Goal: Task Accomplishment & Management: Complete application form

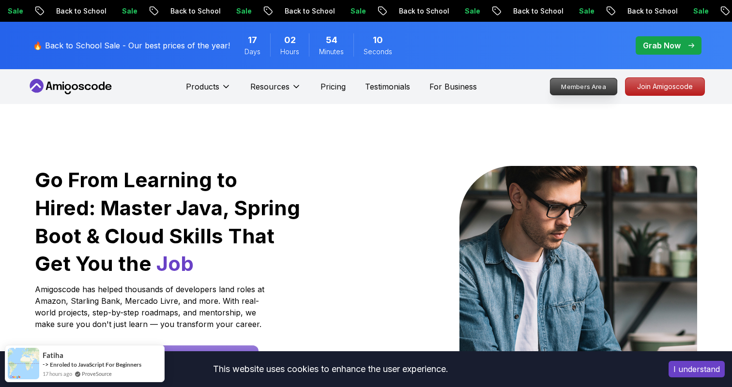
click at [599, 83] on p "Members Area" at bounding box center [583, 86] width 67 height 16
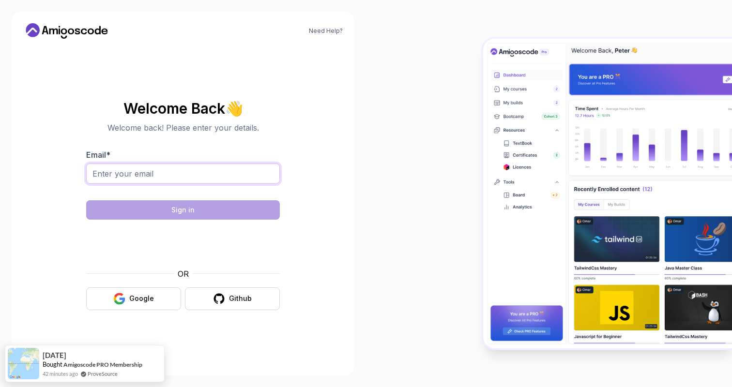
click at [182, 178] on input "Email *" at bounding box center [183, 174] width 194 height 20
type input "koripremkumar@outlook.com"
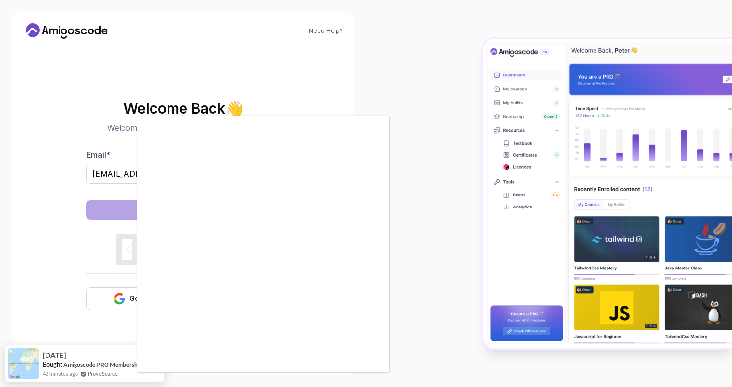
click at [113, 218] on div at bounding box center [366, 193] width 732 height 387
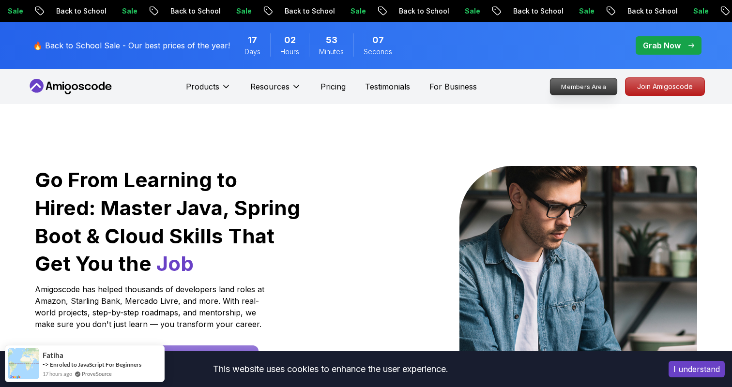
click at [583, 88] on p "Members Area" at bounding box center [583, 86] width 67 height 16
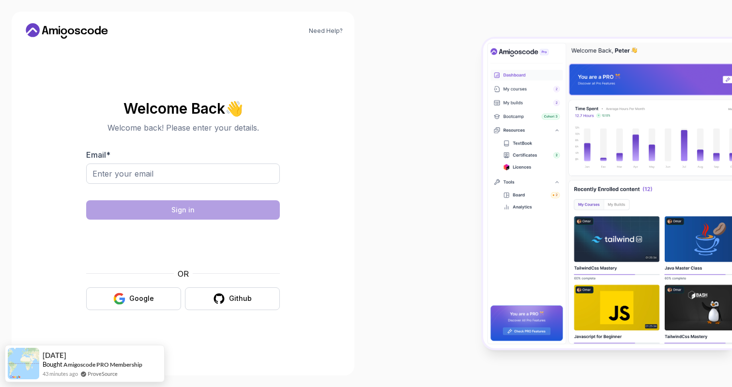
click at [267, 185] on div at bounding box center [183, 179] width 194 height 31
click at [261, 175] on input "Email *" at bounding box center [183, 174] width 194 height 20
type input "koripremkumar@gmail.com"
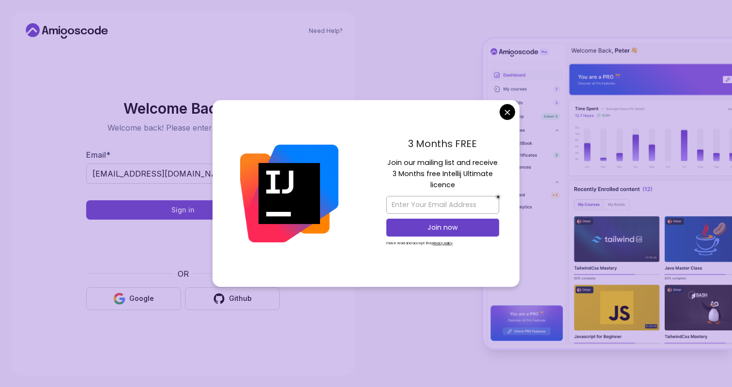
click at [507, 115] on body "Need Help? Welcome Back 👋 Welcome back! Please enter your details. Email * kori…" at bounding box center [366, 193] width 732 height 387
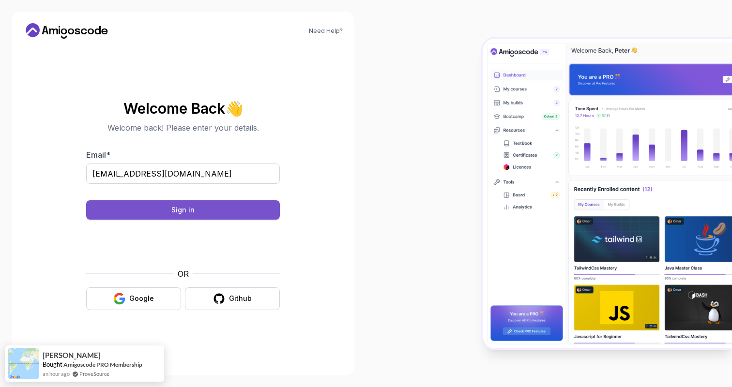
click at [246, 207] on button "Sign in" at bounding box center [183, 209] width 194 height 19
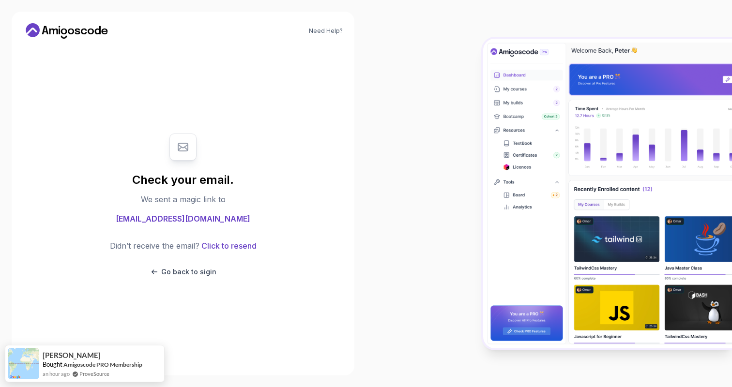
click at [67, 33] on icon at bounding box center [66, 30] width 87 height 15
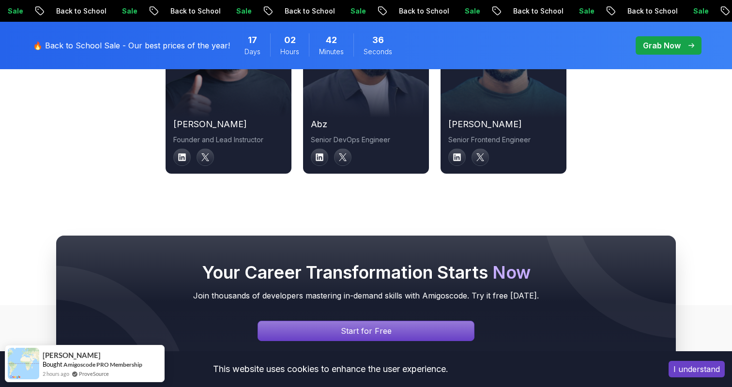
scroll to position [3739, 0]
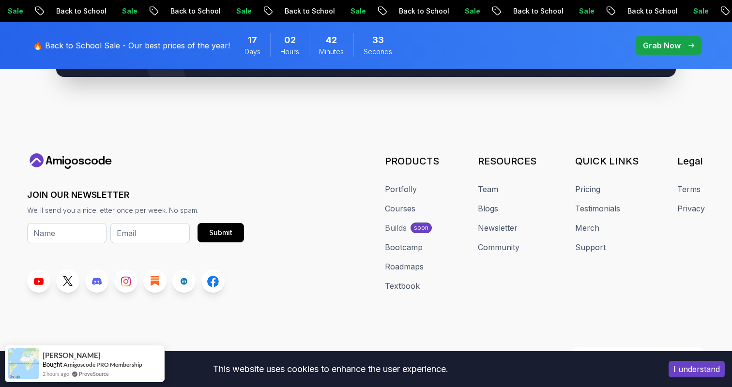
click at [333, 174] on div "JOIN OUR NEWSLETTER We'll send you a nice letter once per week. No spam. Submit…" at bounding box center [366, 222] width 678 height 139
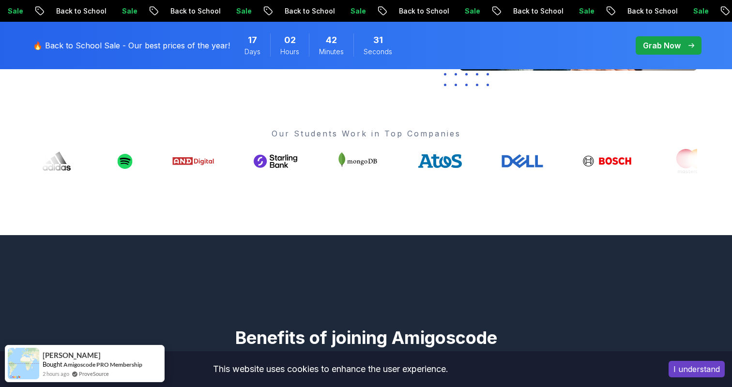
scroll to position [0, 0]
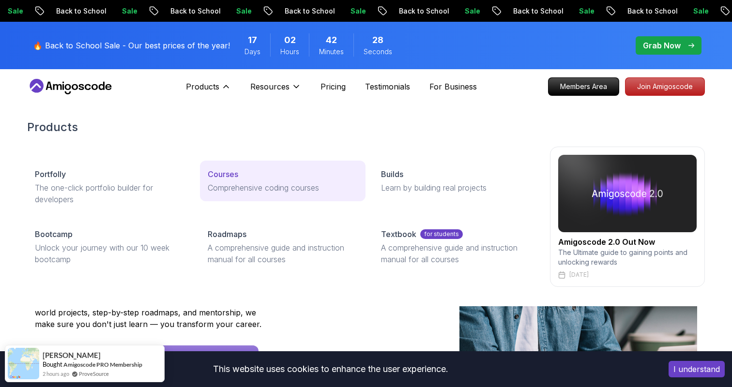
click at [245, 186] on p "Comprehensive coding courses" at bounding box center [283, 188] width 150 height 12
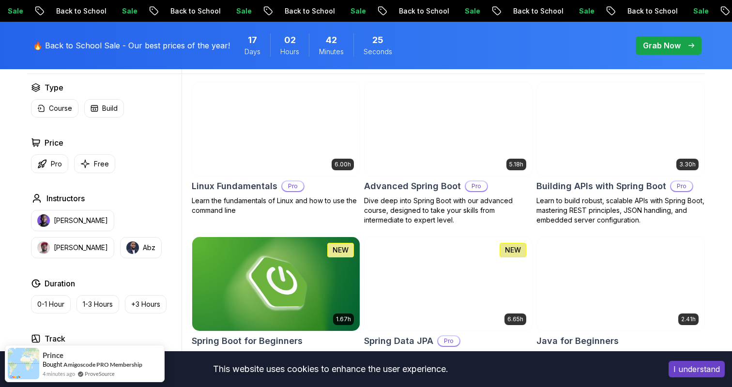
scroll to position [296, 0]
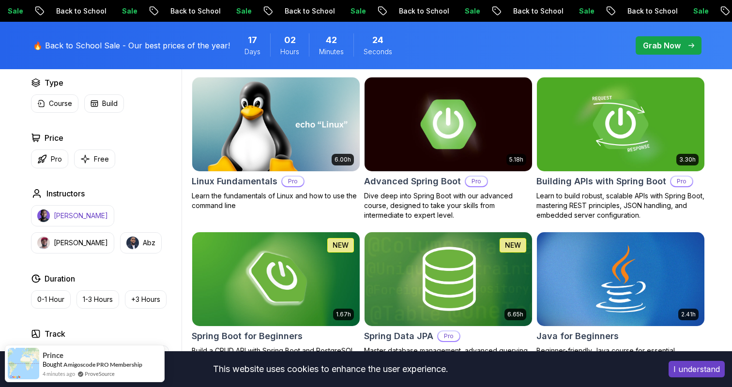
click at [90, 224] on button "[PERSON_NAME]" at bounding box center [72, 215] width 83 height 21
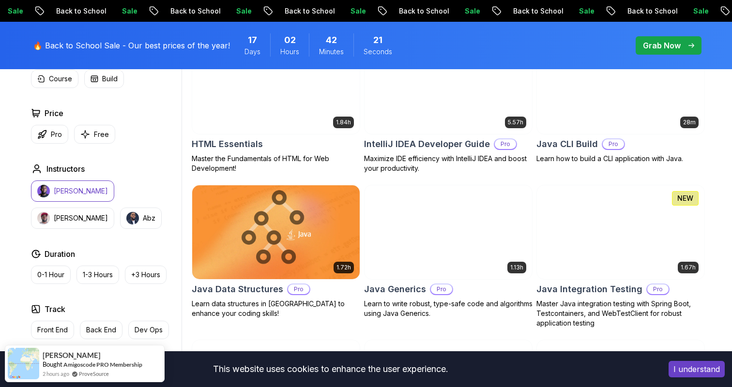
scroll to position [1598, 0]
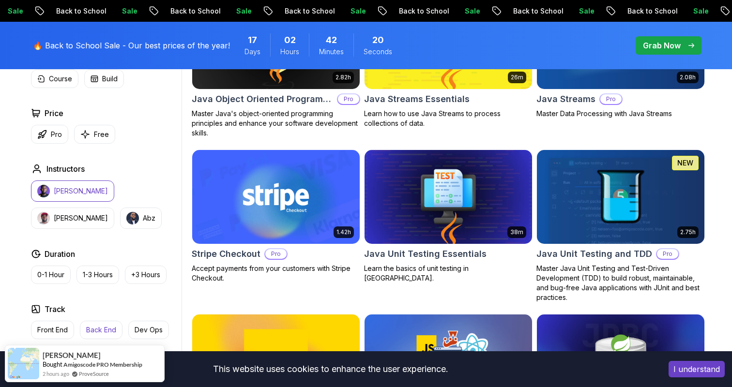
click at [105, 327] on p "Back End" at bounding box center [101, 330] width 30 height 10
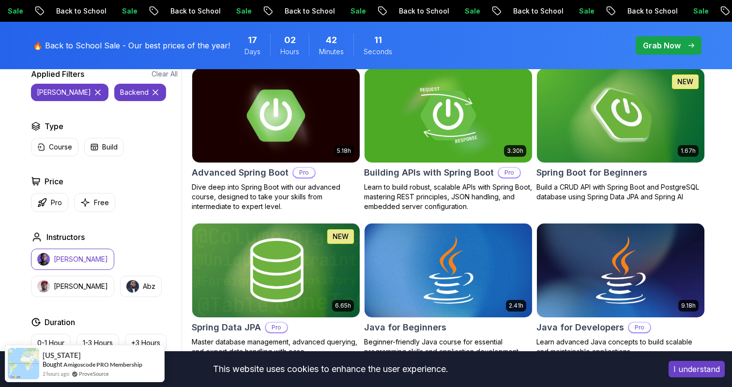
scroll to position [295, 0]
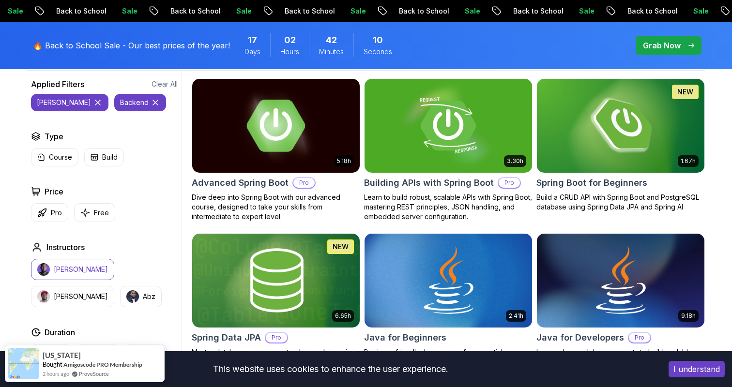
click at [233, 205] on p "Dive deep into Spring Boot with our advanced course, designed to take your skil…" at bounding box center [276, 207] width 168 height 29
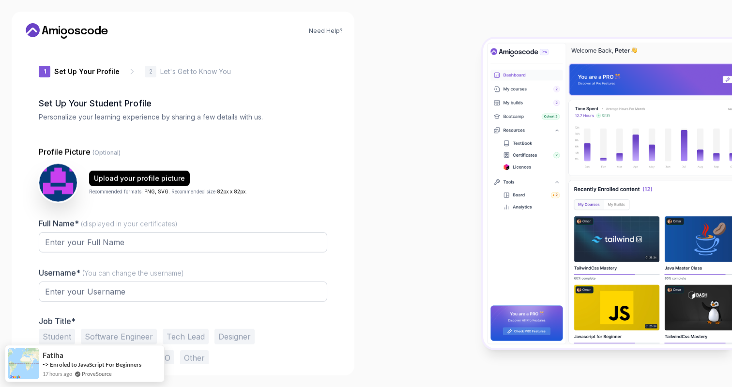
type input "loftyjaguar684bd"
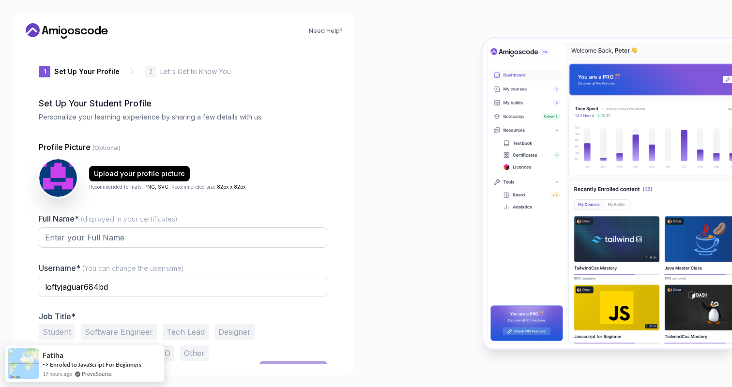
scroll to position [16, 0]
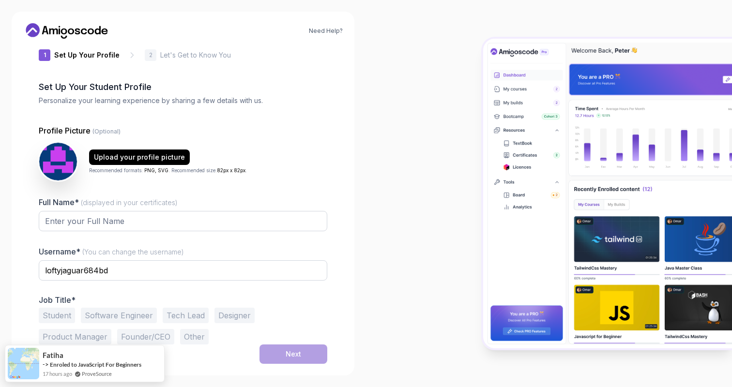
click at [188, 366] on div "Need Help? 1 Set Up Your Profile 1 Set Up Your Profile 2 Let's Get to Know You …" at bounding box center [183, 194] width 343 height 364
click at [264, 215] on input "Full Name* (displayed in your certificates)" at bounding box center [183, 221] width 289 height 20
click at [104, 222] on input "Premkumar Kori" at bounding box center [183, 221] width 289 height 20
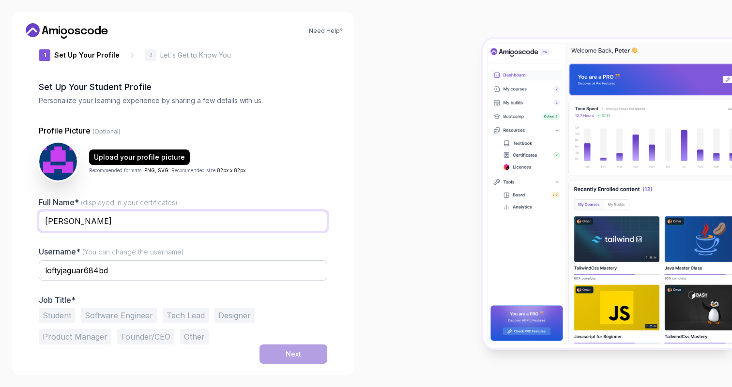
type input "Premkumar"
click at [138, 316] on button "Software Engineer" at bounding box center [119, 315] width 76 height 15
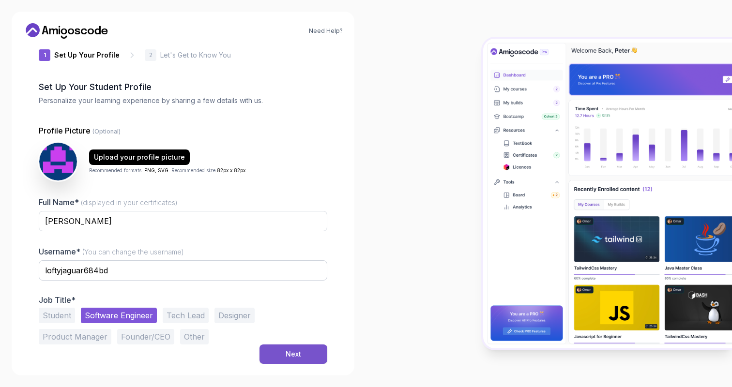
click at [303, 348] on button "Next" at bounding box center [294, 354] width 68 height 19
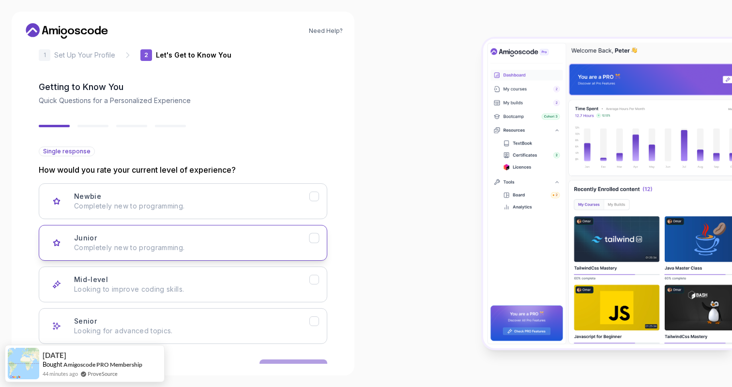
scroll to position [47, 0]
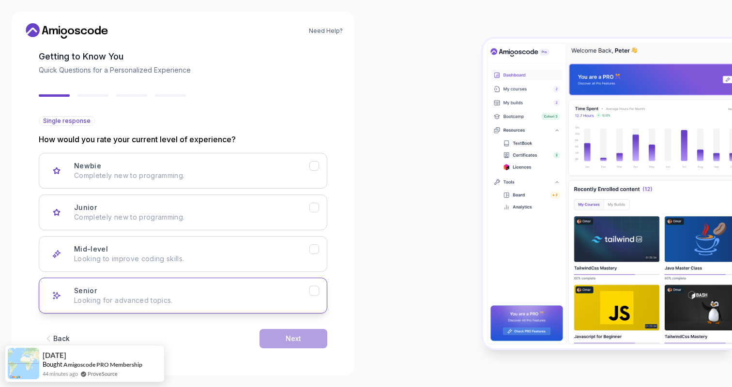
click at [157, 292] on div "Senior Looking for advanced topics." at bounding box center [191, 295] width 235 height 19
click at [274, 334] on button "Next" at bounding box center [294, 338] width 68 height 19
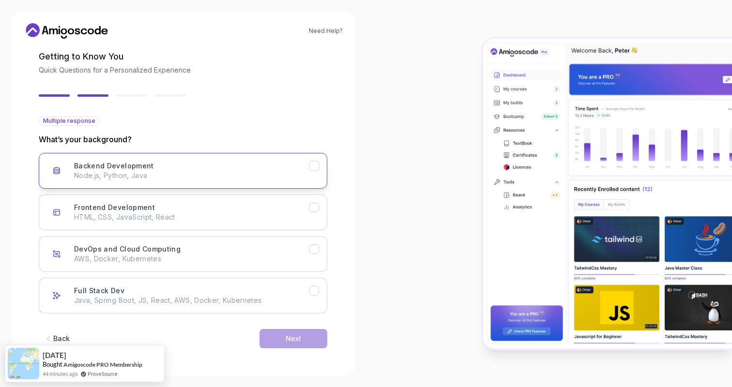
click at [166, 187] on button "Backend Development Node.js, Python, Java" at bounding box center [183, 171] width 289 height 36
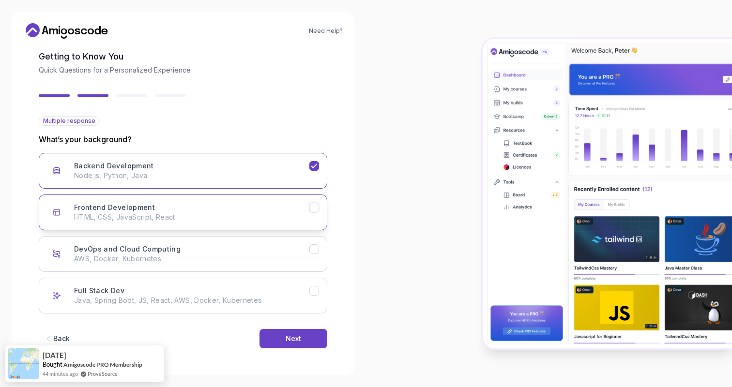
click at [280, 217] on p "HTML, CSS, JavaScript, React" at bounding box center [191, 218] width 235 height 10
click at [284, 325] on div "Back Next" at bounding box center [183, 339] width 289 height 50
click at [286, 167] on div "Backend Development Node.js, Python, Java" at bounding box center [191, 170] width 235 height 19
click at [283, 210] on div "Frontend Development HTML, CSS, JavaScript, React" at bounding box center [191, 212] width 235 height 19
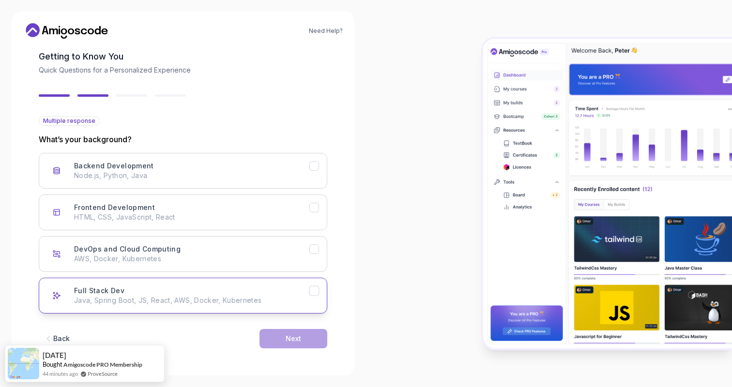
click at [259, 294] on div "Full Stack Dev Java, Spring Boot, JS, React, AWS, Docker, Kubernetes" at bounding box center [191, 295] width 235 height 19
click at [284, 346] on button "Next" at bounding box center [294, 338] width 68 height 19
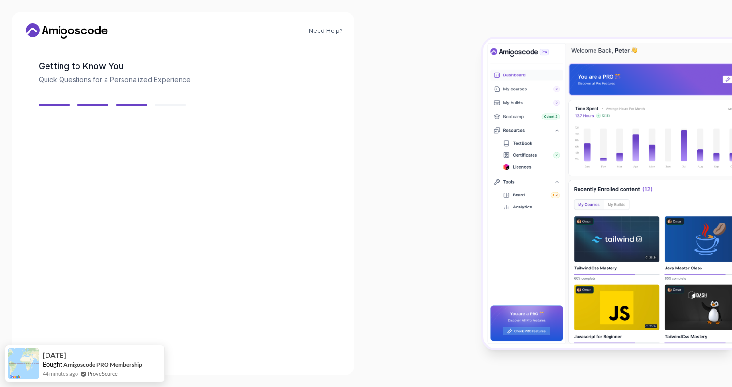
scroll to position [35, 0]
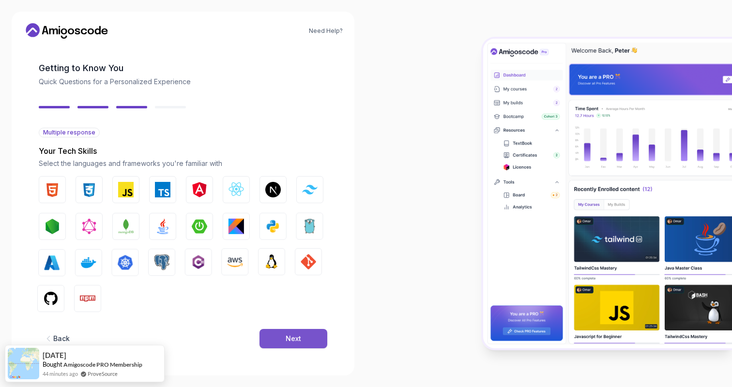
click at [284, 338] on button "Next" at bounding box center [294, 338] width 68 height 19
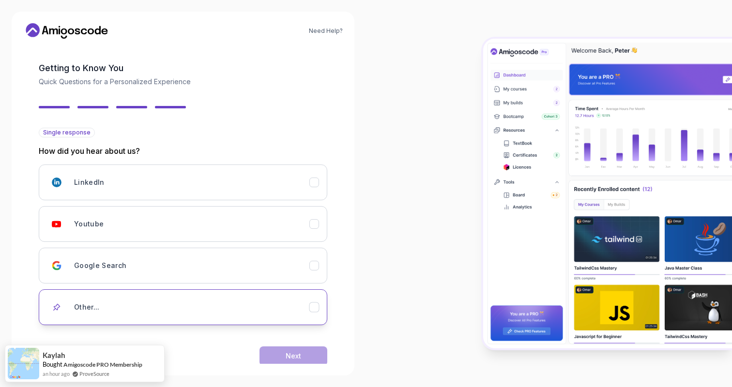
click at [214, 312] on div "Other..." at bounding box center [191, 307] width 235 height 19
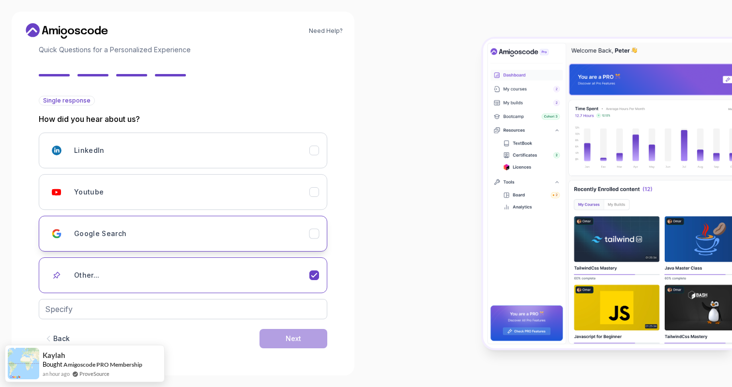
click at [239, 240] on div "Google Search" at bounding box center [191, 233] width 235 height 19
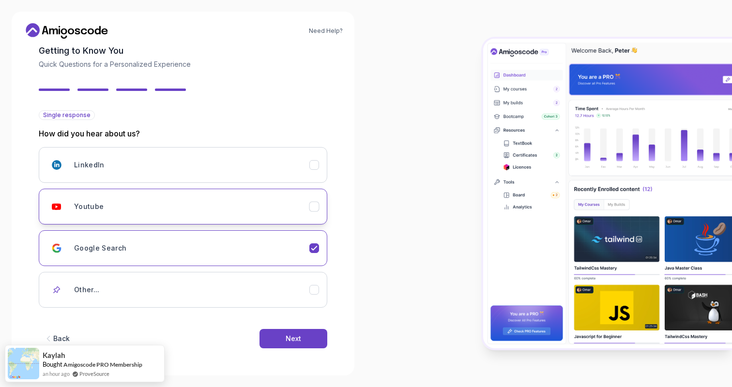
click at [241, 216] on button "Youtube" at bounding box center [183, 207] width 289 height 36
click at [265, 336] on button "Next" at bounding box center [294, 338] width 68 height 19
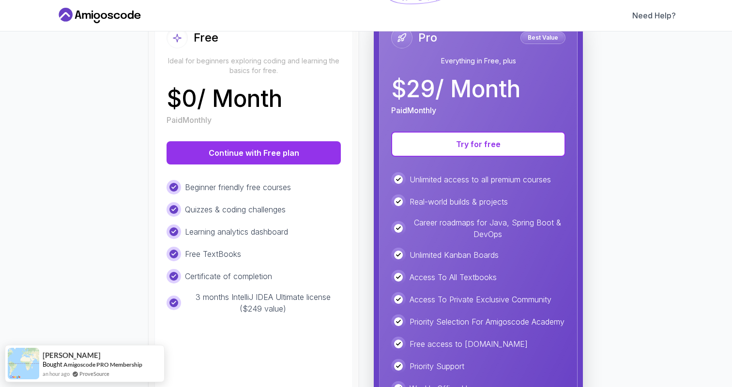
scroll to position [125, 0]
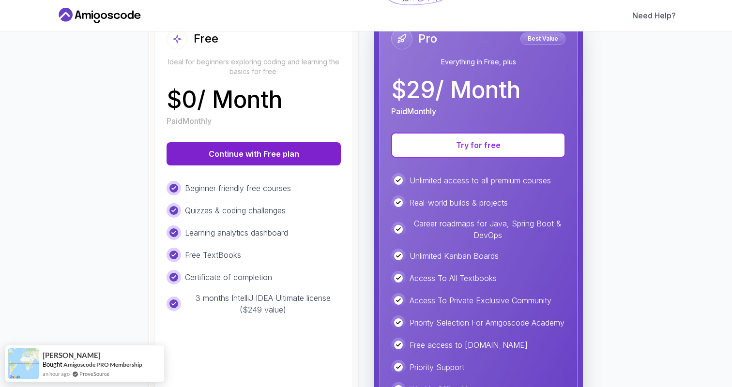
click at [245, 147] on button "Continue with Free plan" at bounding box center [254, 153] width 174 height 23
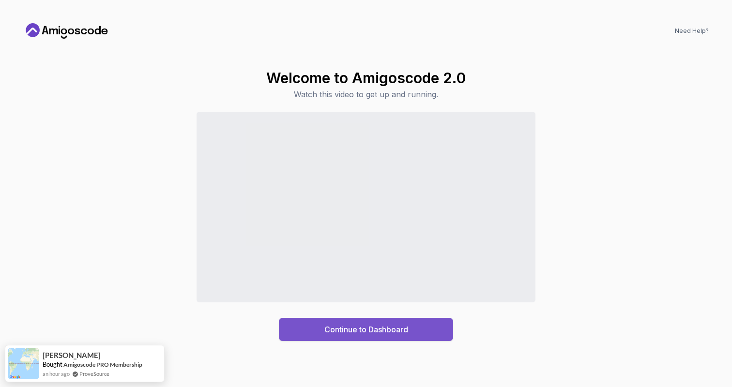
click at [338, 335] on div "Continue to Dashboard" at bounding box center [366, 330] width 84 height 12
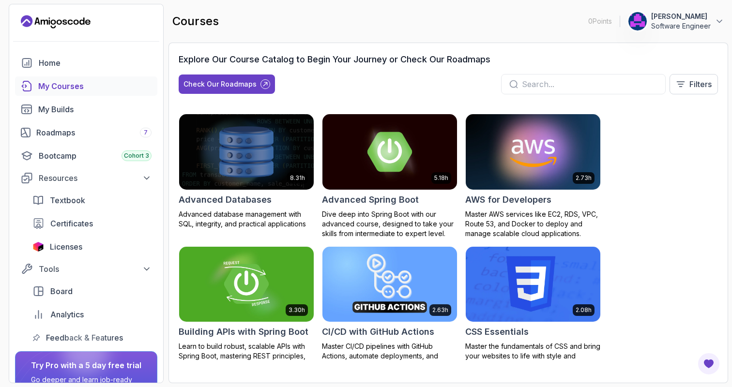
click at [81, 84] on div "My Courses" at bounding box center [94, 86] width 113 height 12
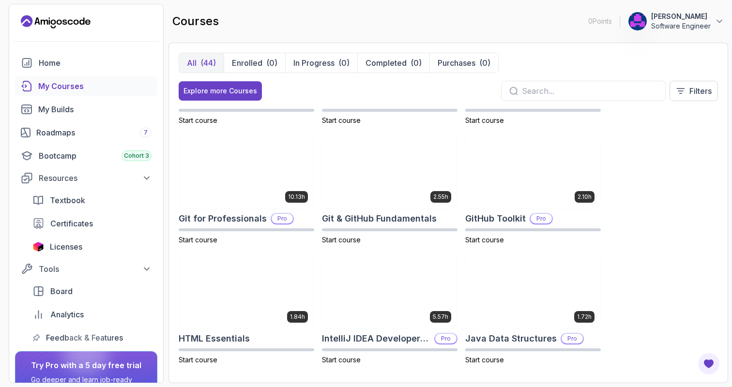
scroll to position [292, 0]
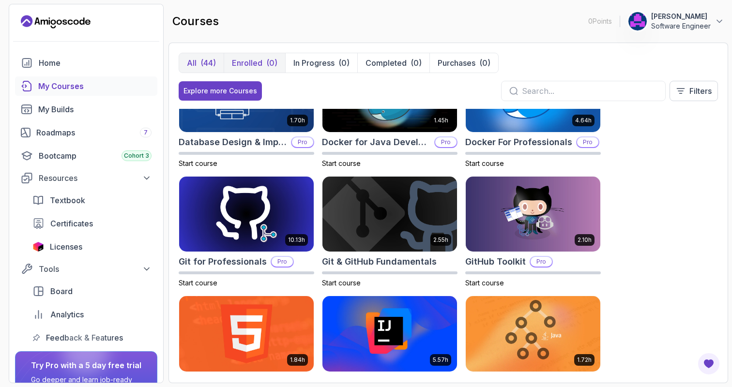
click at [266, 59] on div "(0)" at bounding box center [271, 63] width 11 height 12
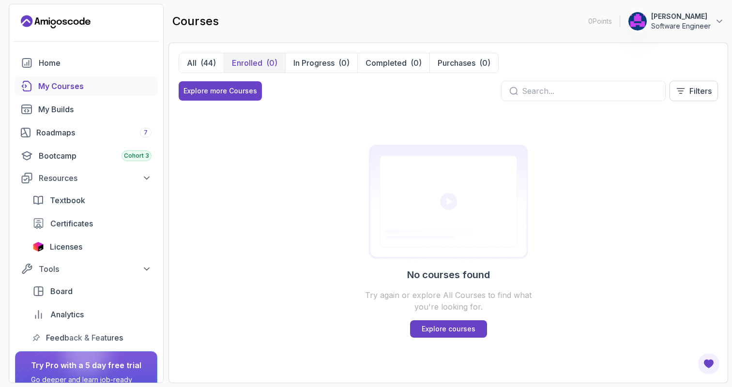
click at [693, 23] on p "Software Engineer" at bounding box center [681, 26] width 60 height 10
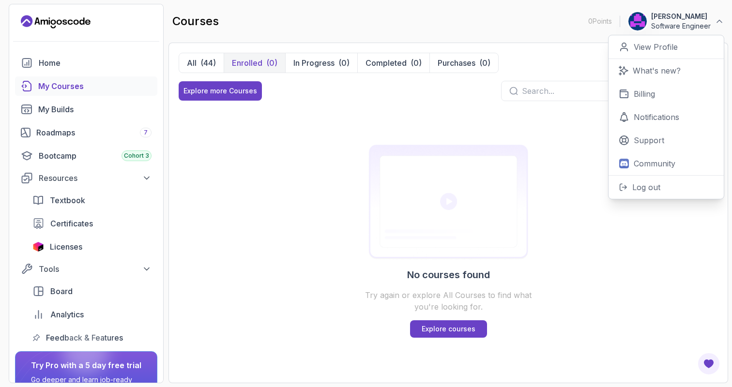
click at [86, 89] on div "My Courses" at bounding box center [94, 86] width 113 height 12
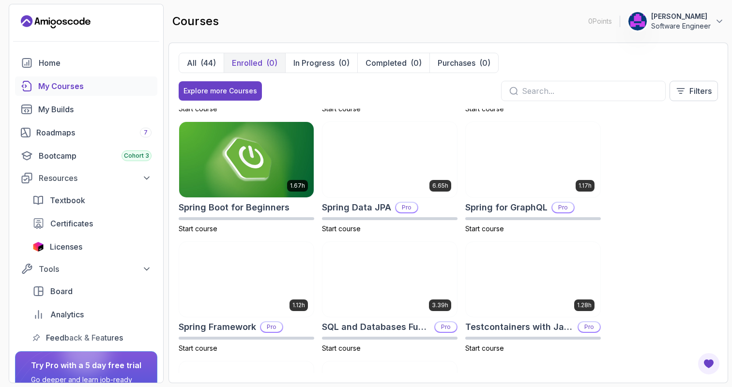
scroll to position [1537, 0]
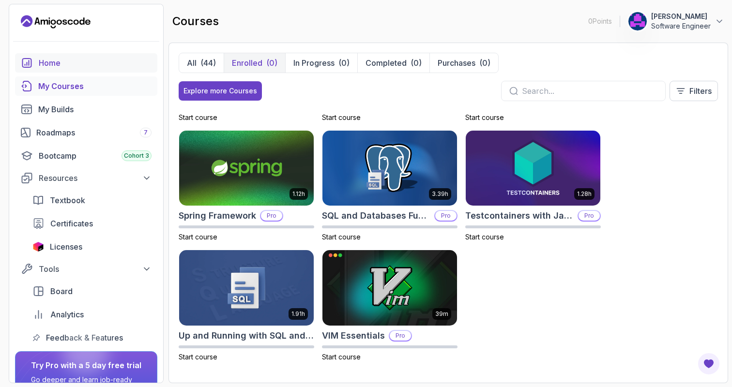
click at [94, 67] on div "Home" at bounding box center [95, 63] width 113 height 12
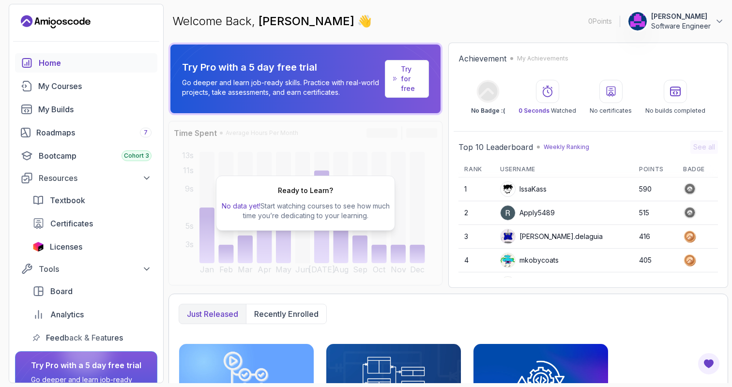
click at [680, 29] on p "Software Engineer" at bounding box center [681, 26] width 60 height 10
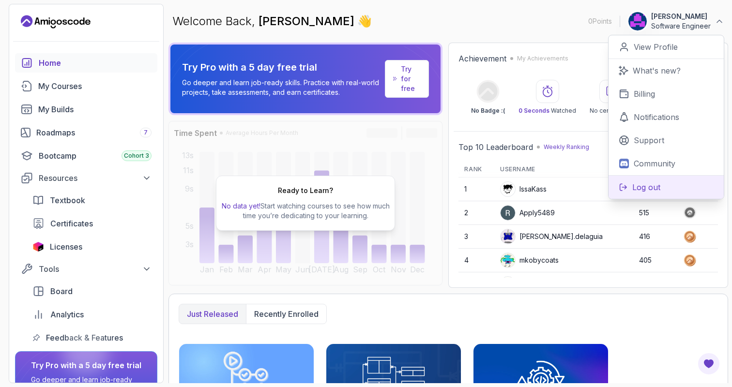
click at [639, 182] on p "Log out" at bounding box center [646, 188] width 28 height 12
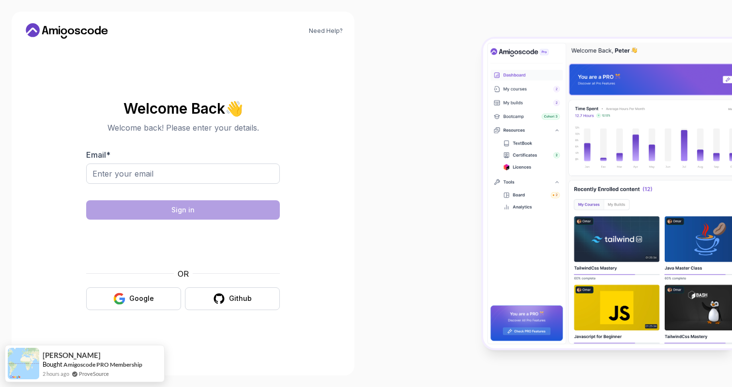
click at [94, 32] on icon at bounding box center [66, 30] width 87 height 15
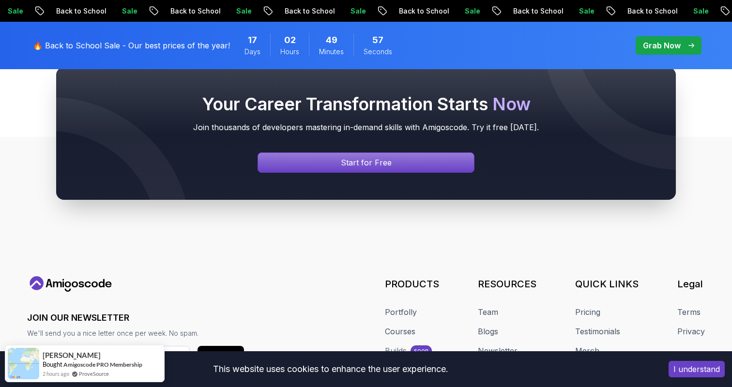
scroll to position [3739, 0]
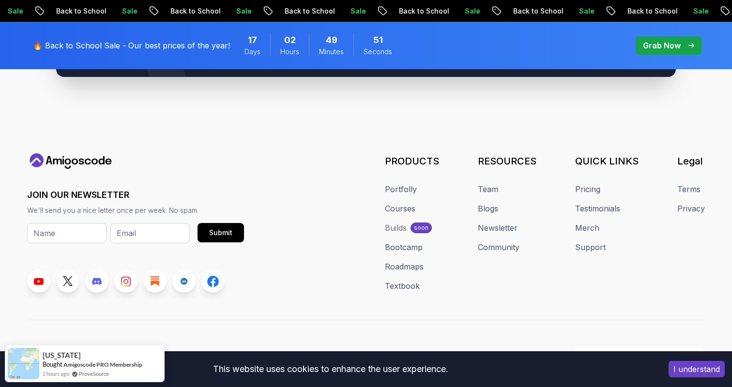
click at [660, 46] on p "Grab Now" at bounding box center [662, 46] width 38 height 12
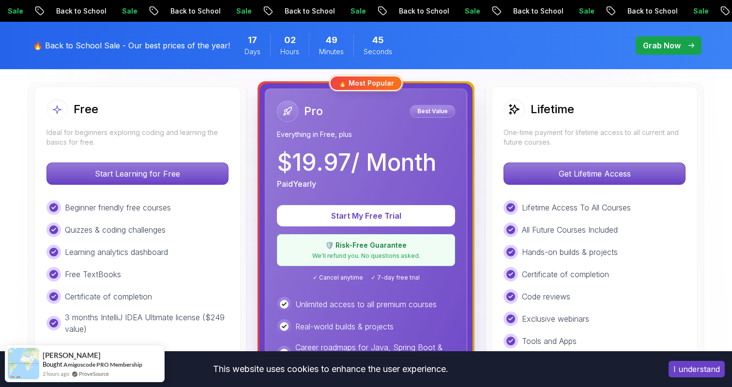
scroll to position [267, 0]
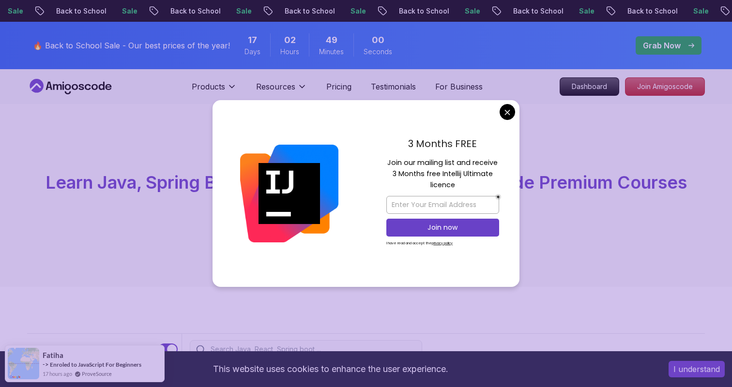
click at [270, 53] on div "02 Hours" at bounding box center [289, 44] width 39 height 23
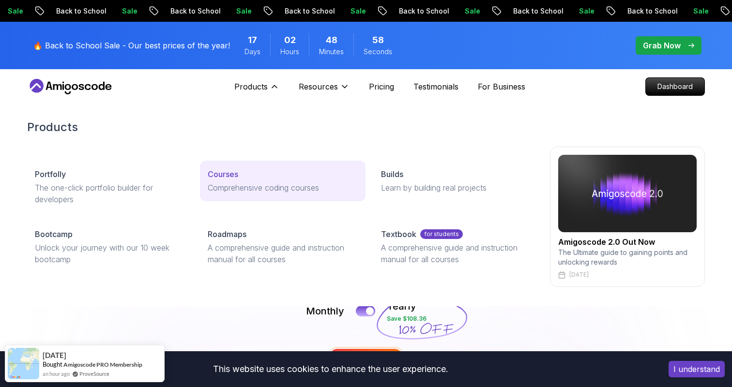
click at [235, 178] on p "Courses" at bounding box center [223, 174] width 31 height 12
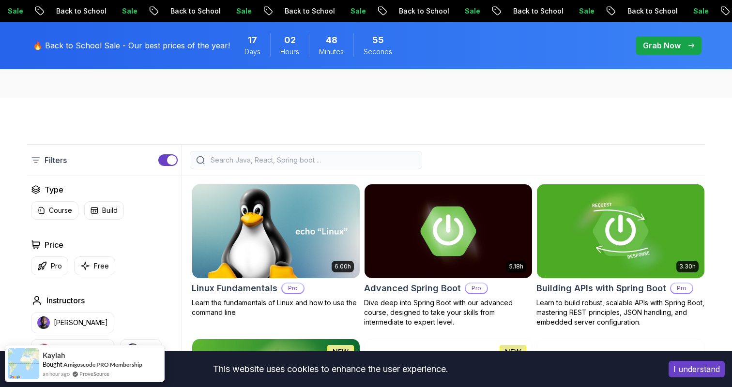
scroll to position [124, 0]
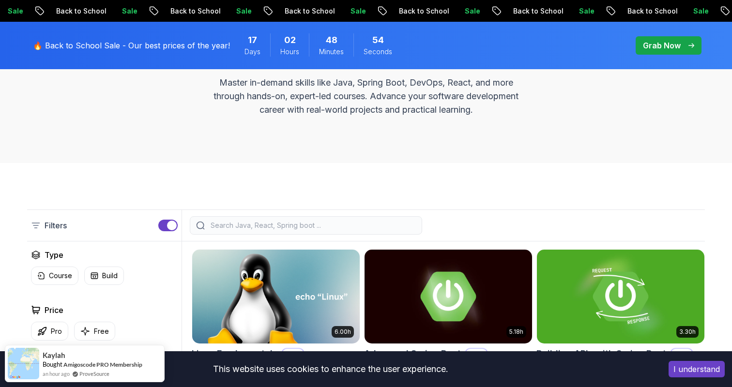
click at [271, 227] on input "search" at bounding box center [312, 226] width 207 height 10
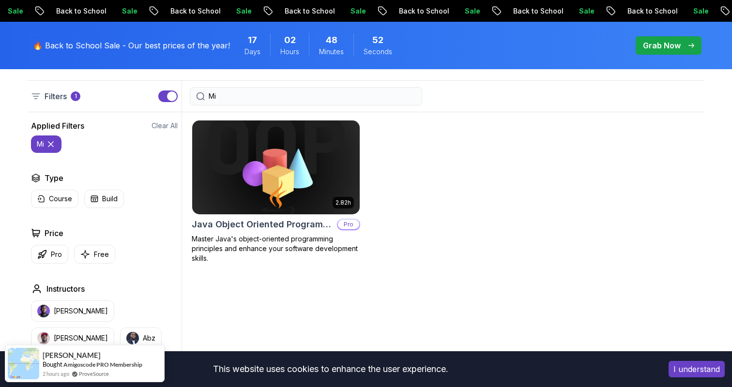
scroll to position [254, 0]
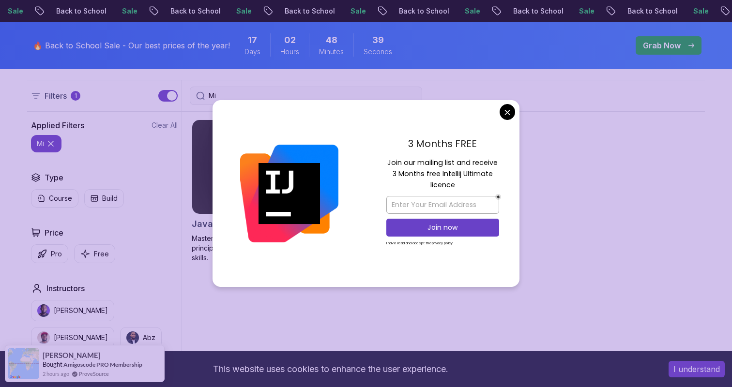
click at [182, 112] on div "Applied Filters Clear All Mi Type Course Build Price Pro Free Instructors Nelso…" at bounding box center [366, 325] width 678 height 427
click at [517, 112] on div "3 Months FREE Join our mailing list and receive 3 Months free Intellij Ultimate…" at bounding box center [442, 193] width 153 height 187
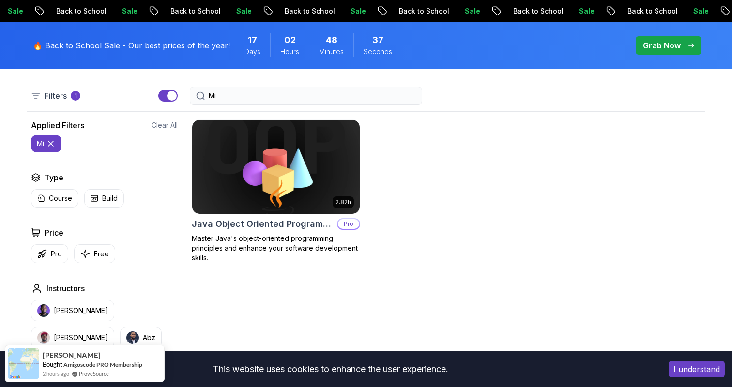
click at [319, 94] on input "Mi" at bounding box center [312, 96] width 207 height 10
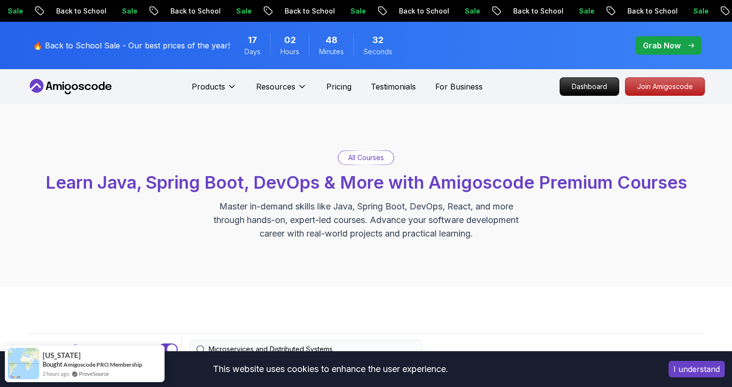
type input "Microservices and Distributed Systems"
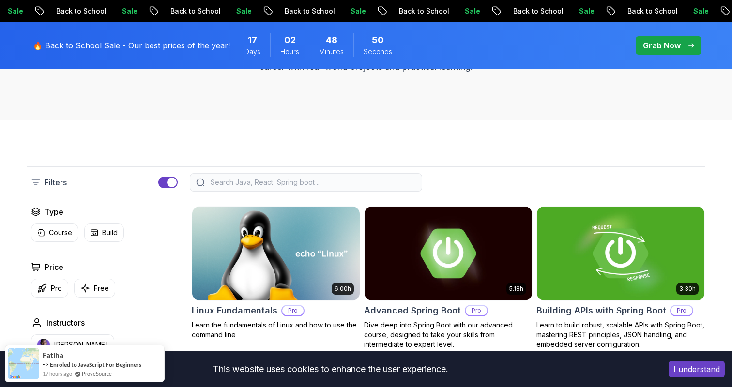
scroll to position [497, 0]
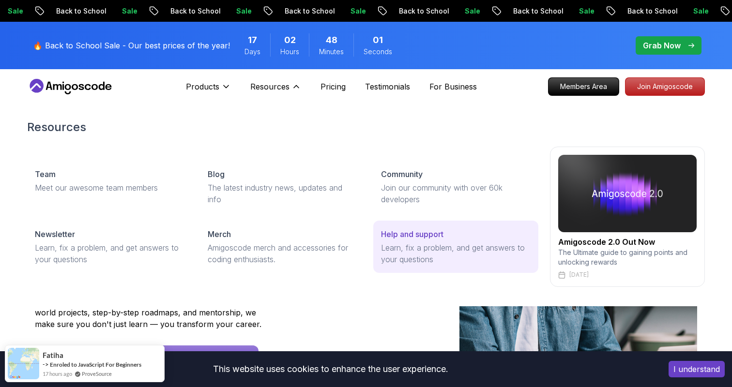
drag, startPoint x: 258, startPoint y: 86, endPoint x: 394, endPoint y: 238, distance: 204.7
click at [301, 96] on div "Resources Resources Team Meet our awesome team members Blog The latest industry…" at bounding box center [275, 86] width 51 height 19
click at [394, 238] on p "Help and support" at bounding box center [412, 235] width 62 height 12
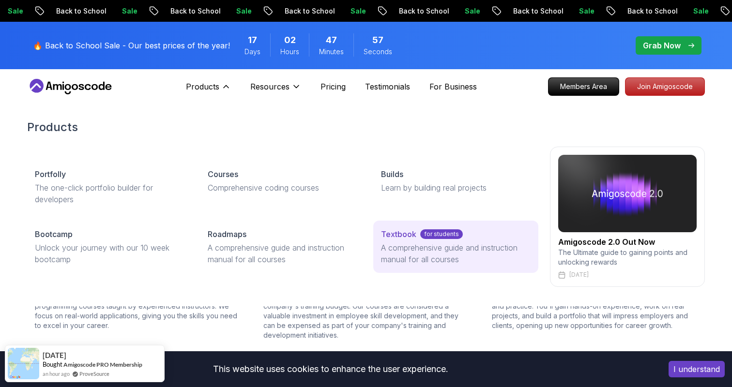
click at [427, 239] on p "for students" at bounding box center [441, 234] width 43 height 10
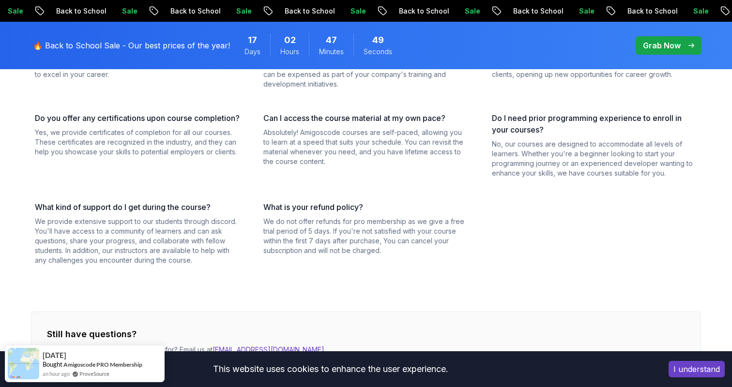
scroll to position [707, 0]
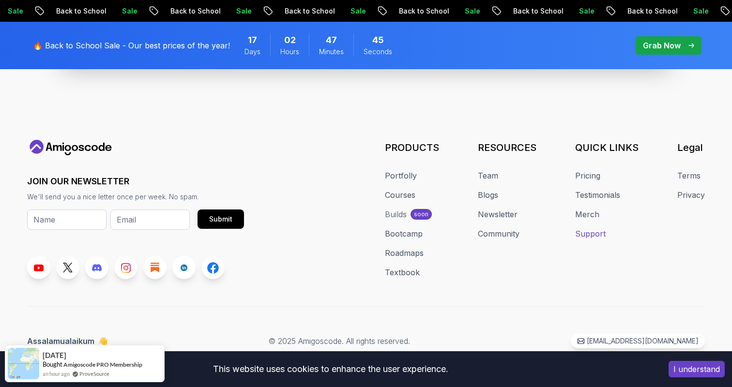
click at [601, 233] on link "Support" at bounding box center [590, 234] width 31 height 12
